Goal: Information Seeking & Learning: Compare options

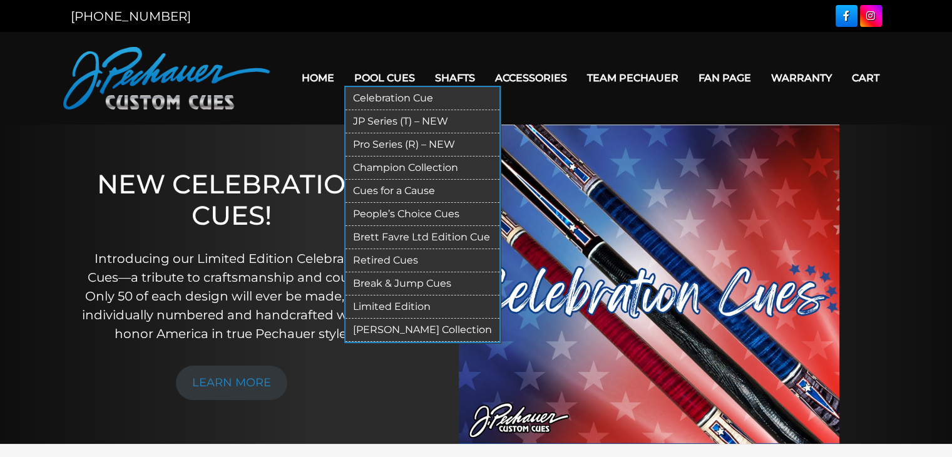
click at [411, 143] on link "Pro Series (R) – NEW" at bounding box center [422, 144] width 154 height 23
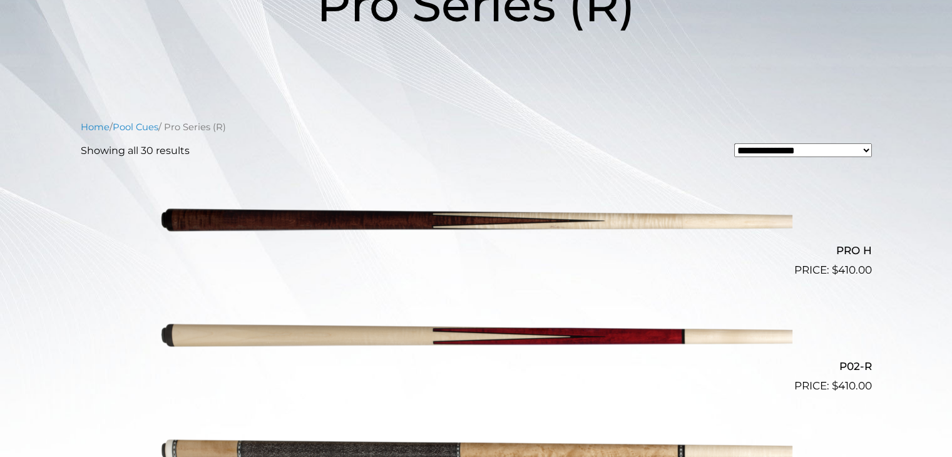
scroll to position [223, 0]
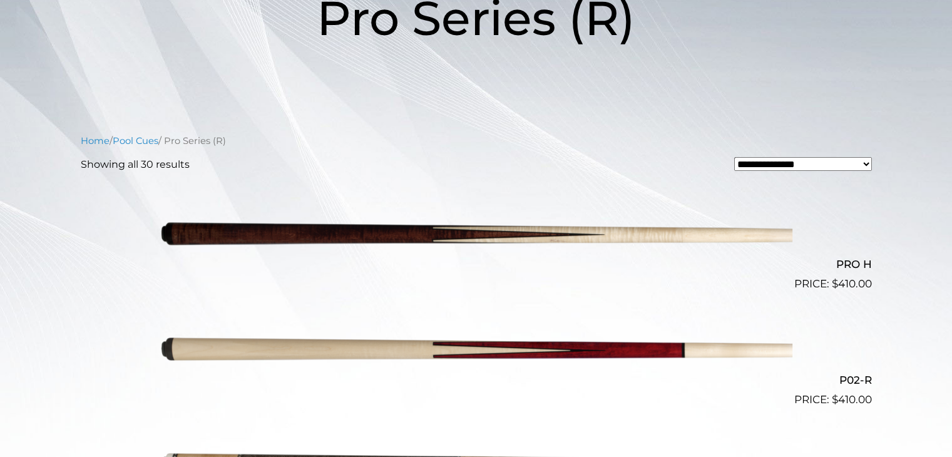
click at [541, 230] on img at bounding box center [476, 234] width 632 height 105
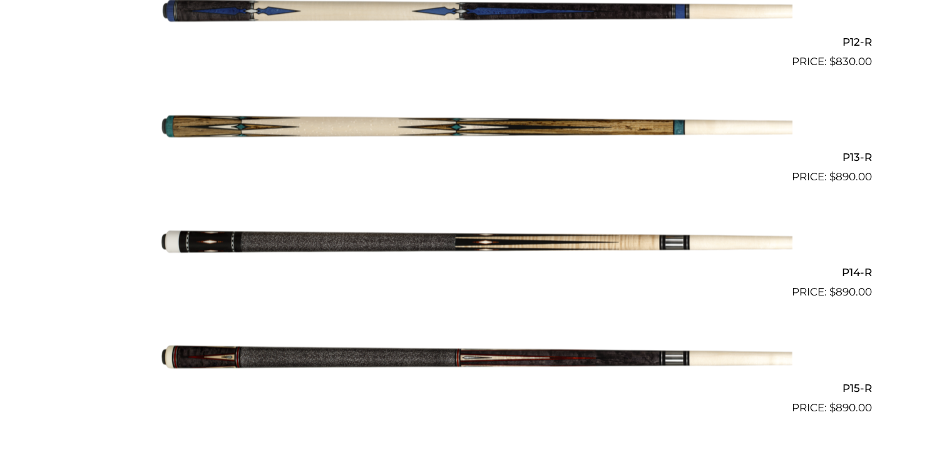
scroll to position [0, 0]
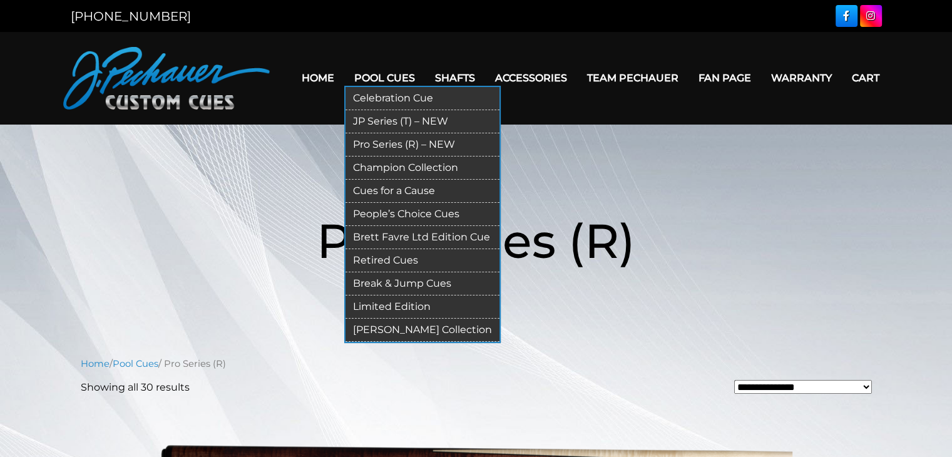
click at [400, 121] on link "JP Series (T) – NEW" at bounding box center [422, 121] width 154 height 23
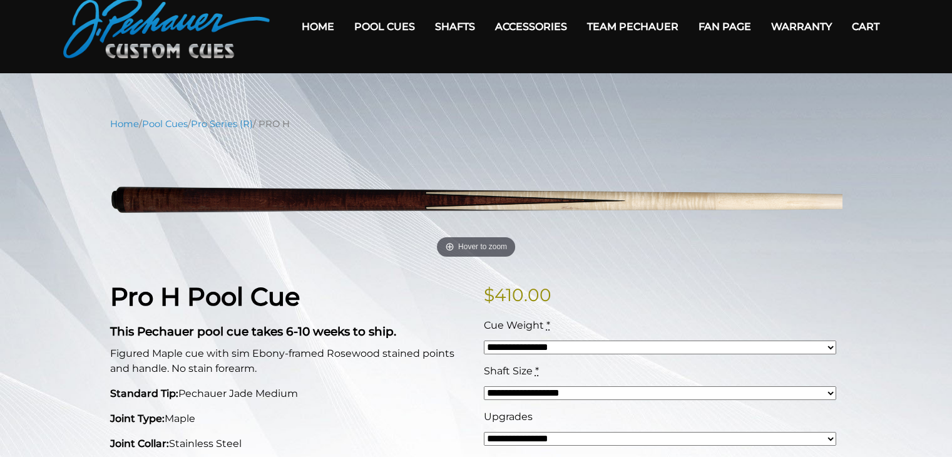
scroll to position [42, 0]
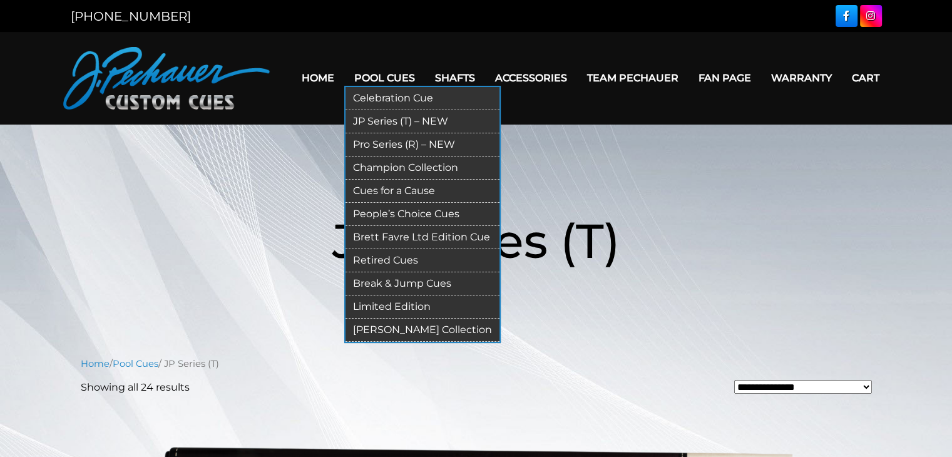
click at [401, 306] on link "Limited Edition" at bounding box center [422, 306] width 154 height 23
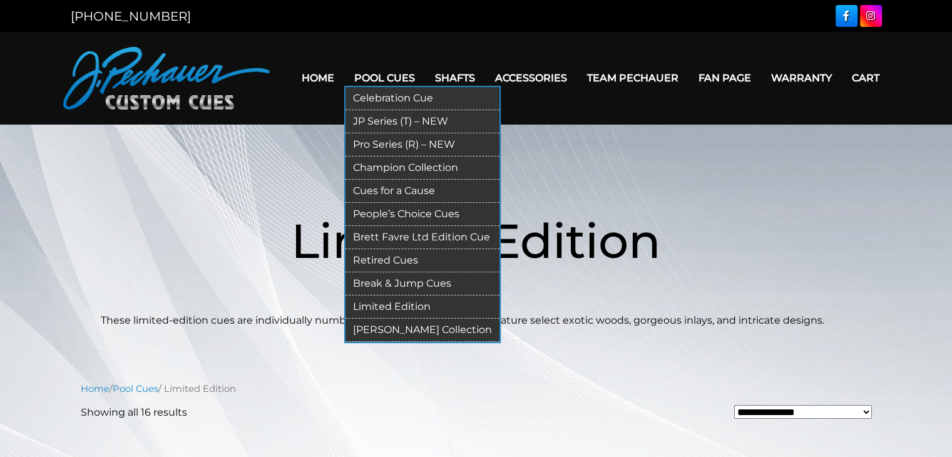
click at [397, 100] on link "Celebration Cue" at bounding box center [422, 98] width 154 height 23
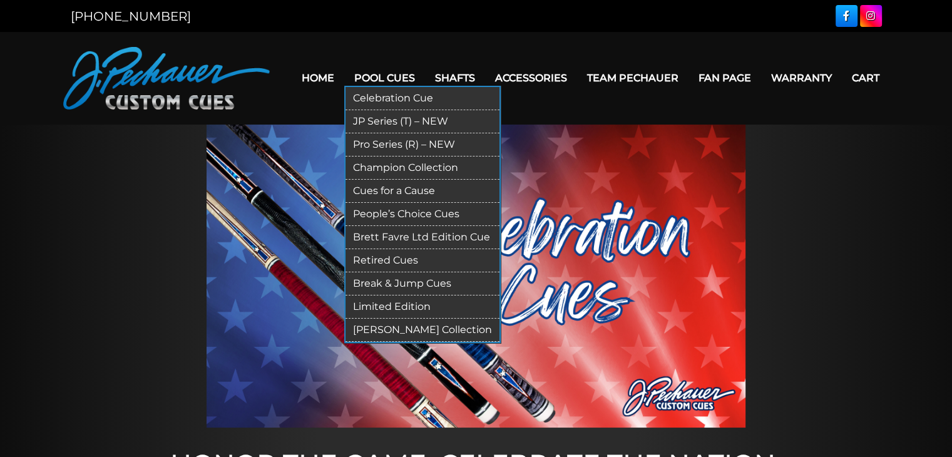
click at [407, 122] on link "JP Series (T) – NEW" at bounding box center [422, 121] width 154 height 23
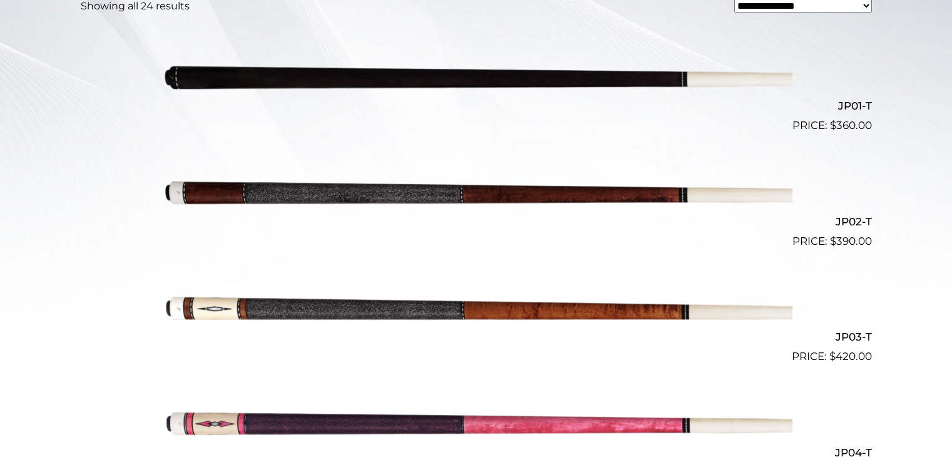
scroll to position [453, 0]
